Goal: Information Seeking & Learning: Learn about a topic

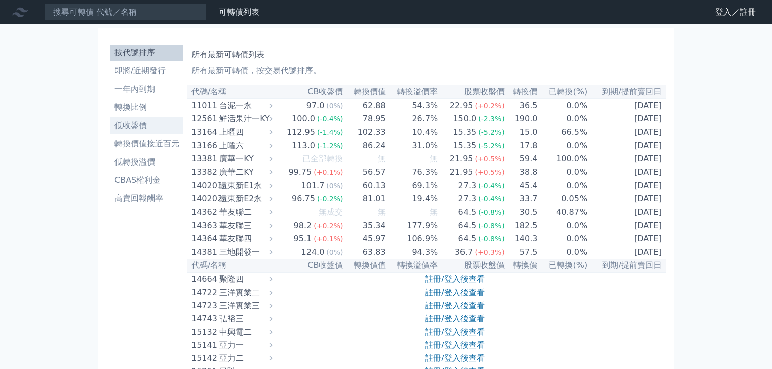
click at [141, 126] on li "低收盤價" at bounding box center [146, 126] width 73 height 12
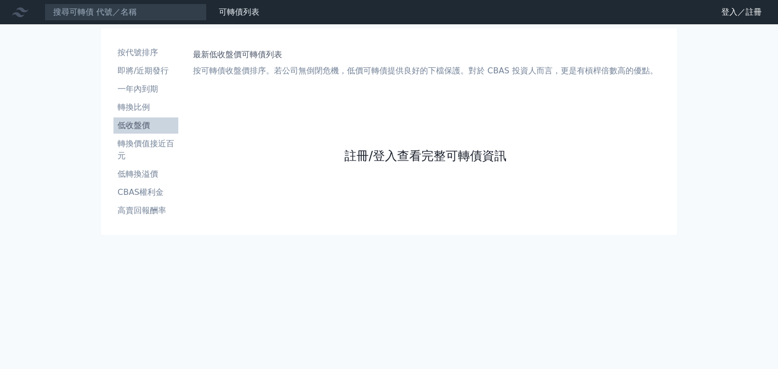
click at [389, 154] on link "註冊/登入查看完整可轉債資訊" at bounding box center [426, 156] width 162 height 16
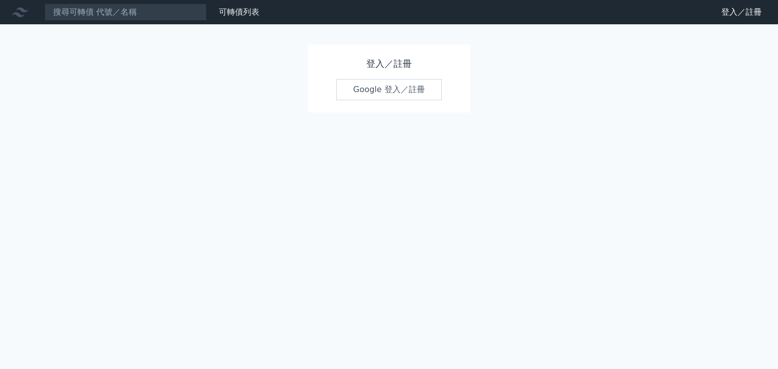
click at [395, 91] on link "Google 登入／註冊" at bounding box center [389, 89] width 105 height 21
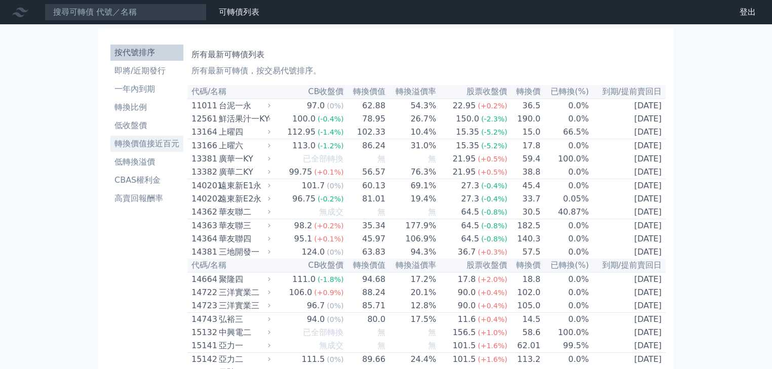
click at [142, 146] on li "轉換價值接近百元" at bounding box center [146, 144] width 73 height 12
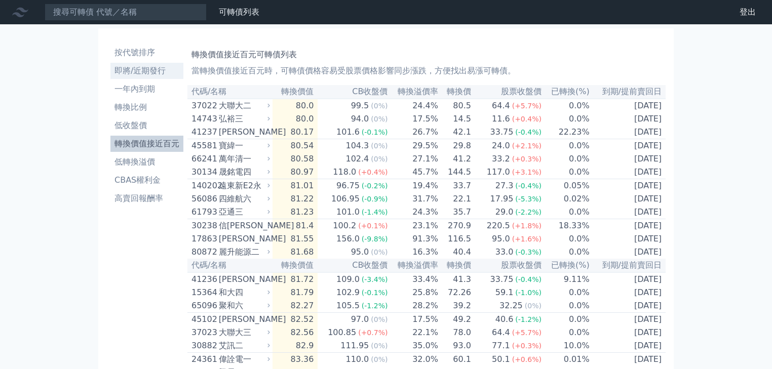
click at [147, 75] on li "即將/近期發行" at bounding box center [146, 71] width 73 height 12
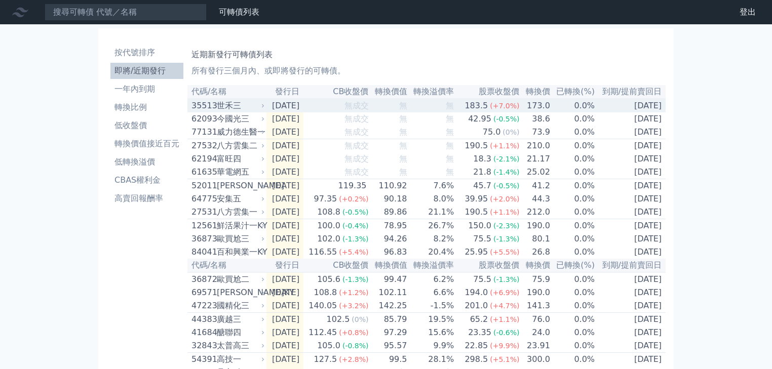
click at [227, 107] on div "世禾三" at bounding box center [240, 106] width 46 height 12
